Goal: Find specific page/section: Find specific page/section

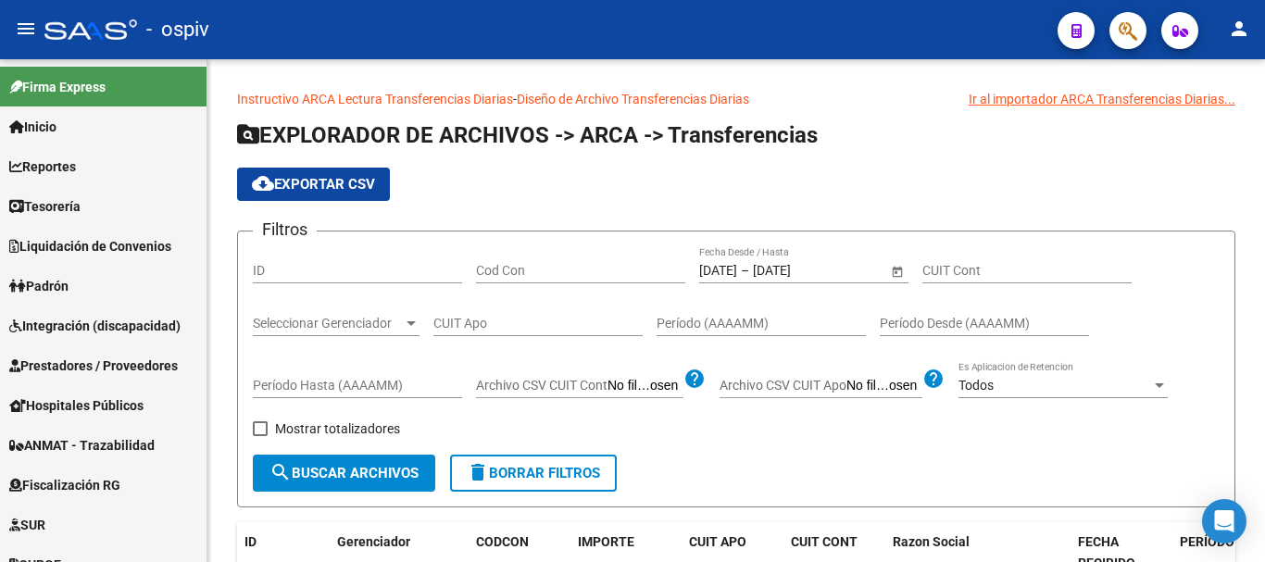
scroll to position [453, 0]
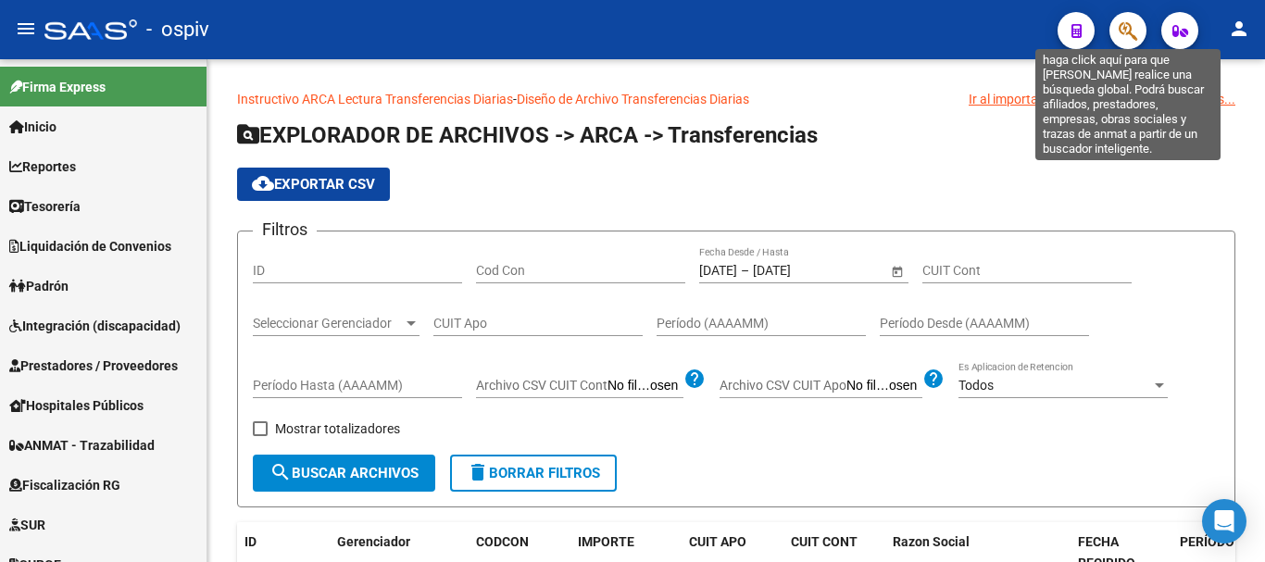
click at [1122, 23] on icon "button" at bounding box center [1128, 30] width 19 height 21
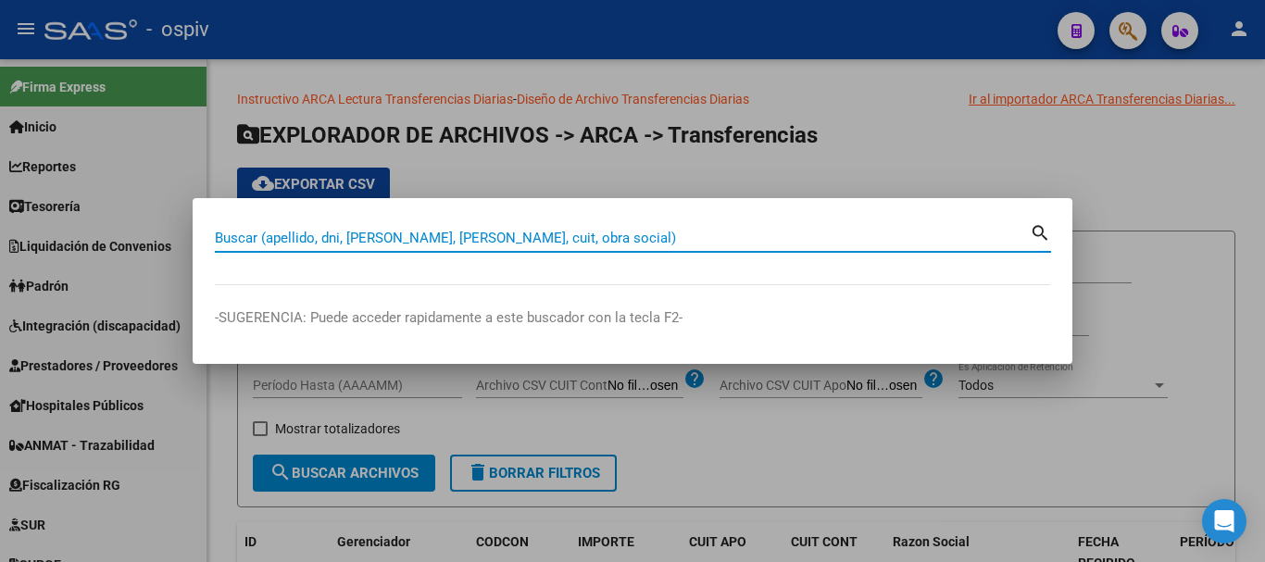
click at [327, 233] on input "Buscar (apellido, dni, cuil, nro traspaso, cuit, obra social)" at bounding box center [622, 238] width 815 height 17
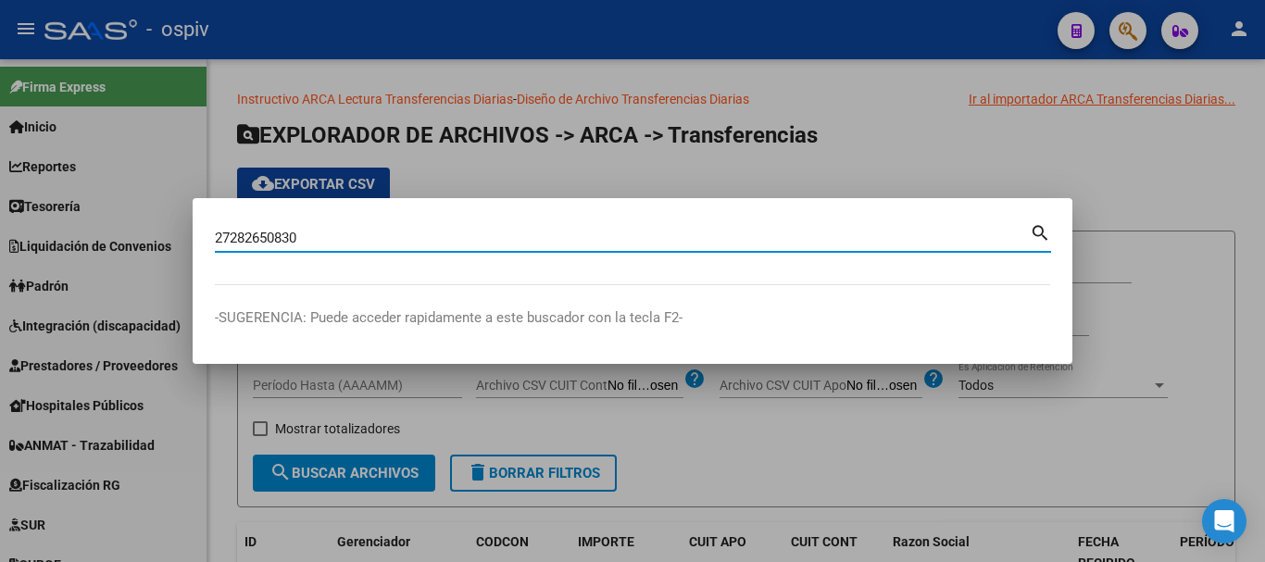
type input "27282650830"
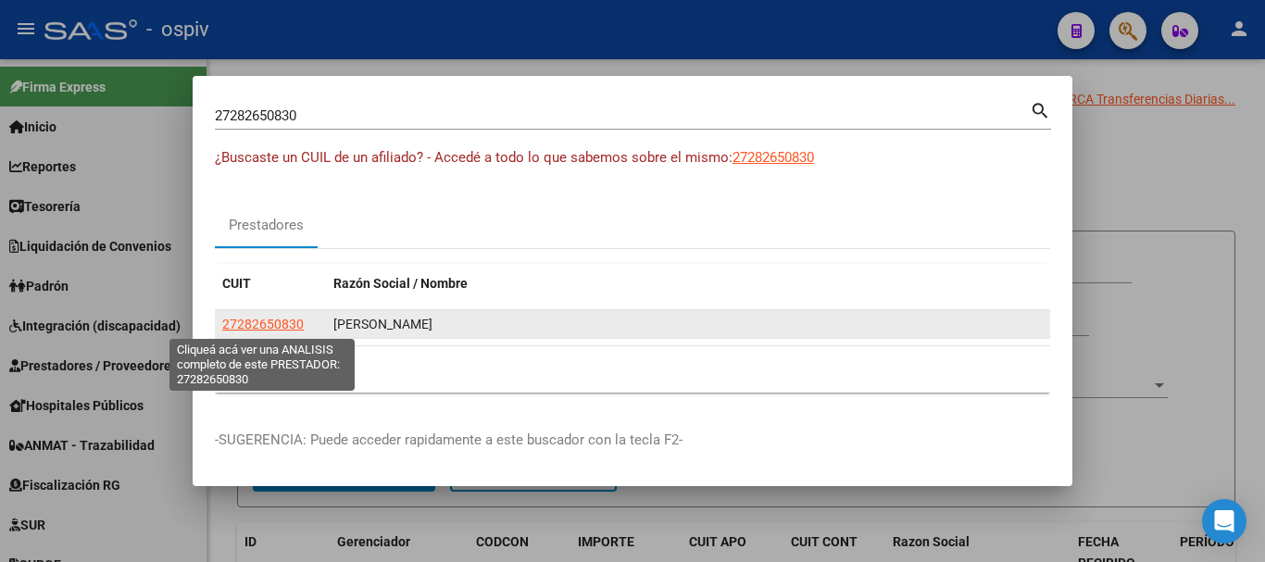
click at [254, 323] on span "27282650830" at bounding box center [263, 324] width 82 height 15
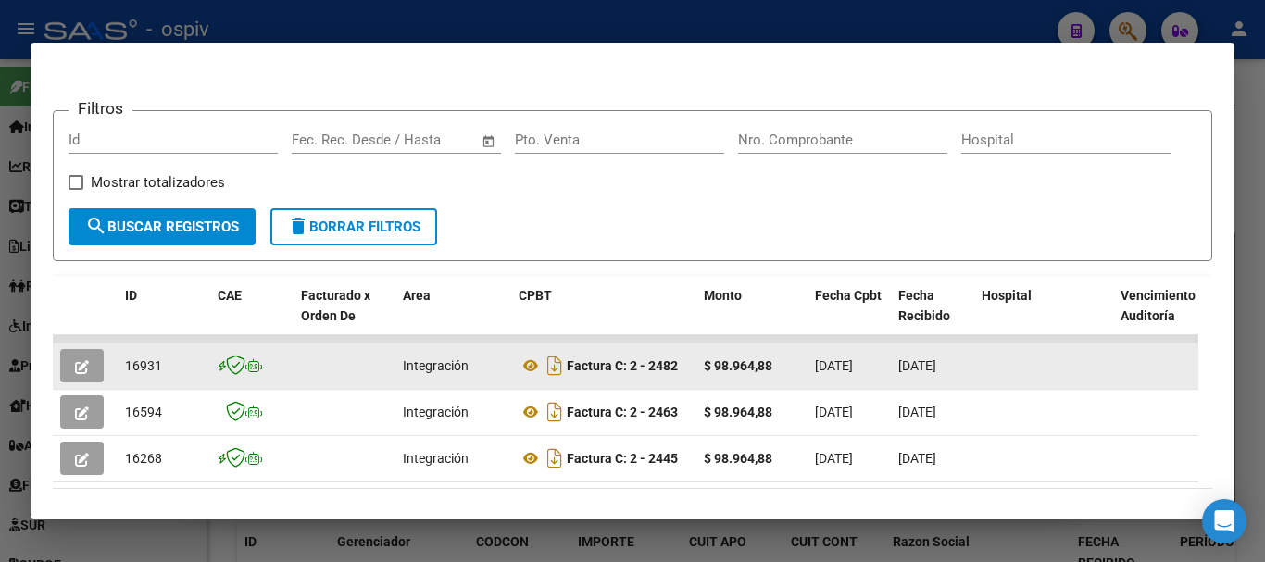
scroll to position [371, 0]
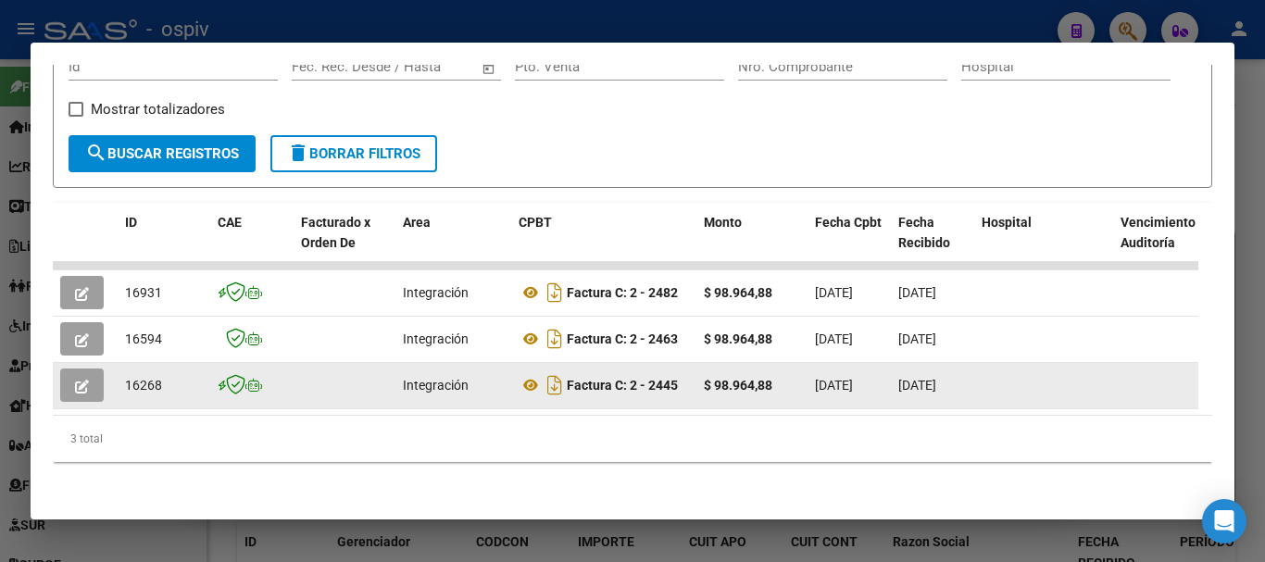
click at [83, 380] on icon "button" at bounding box center [82, 387] width 14 height 14
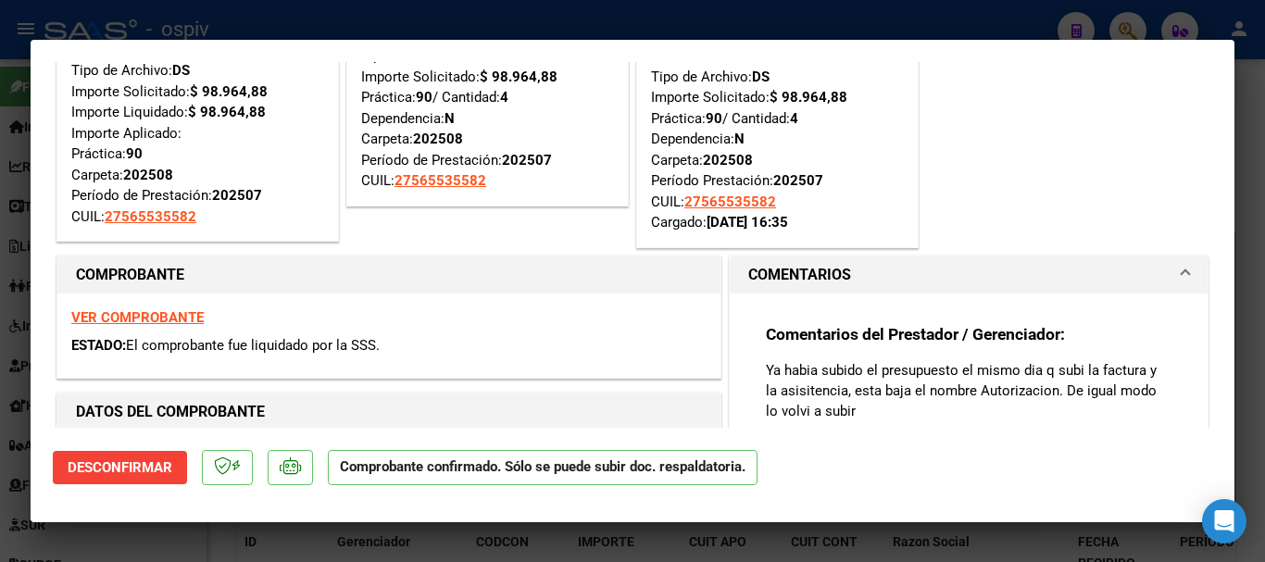
scroll to position [0, 0]
